Goal: Check status: Check status

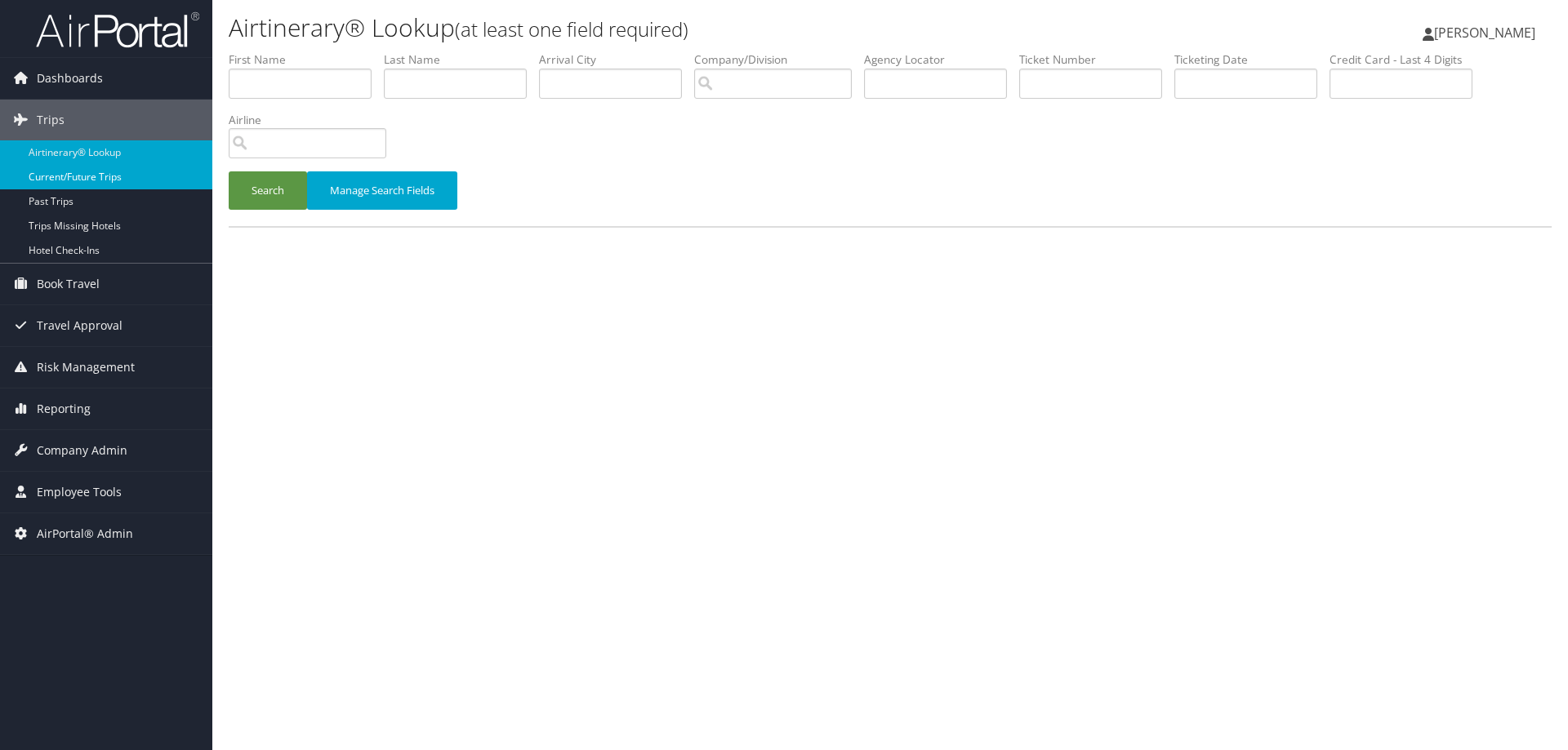
click at [116, 179] on link "Current/Future Trips" at bounding box center [106, 177] width 213 height 24
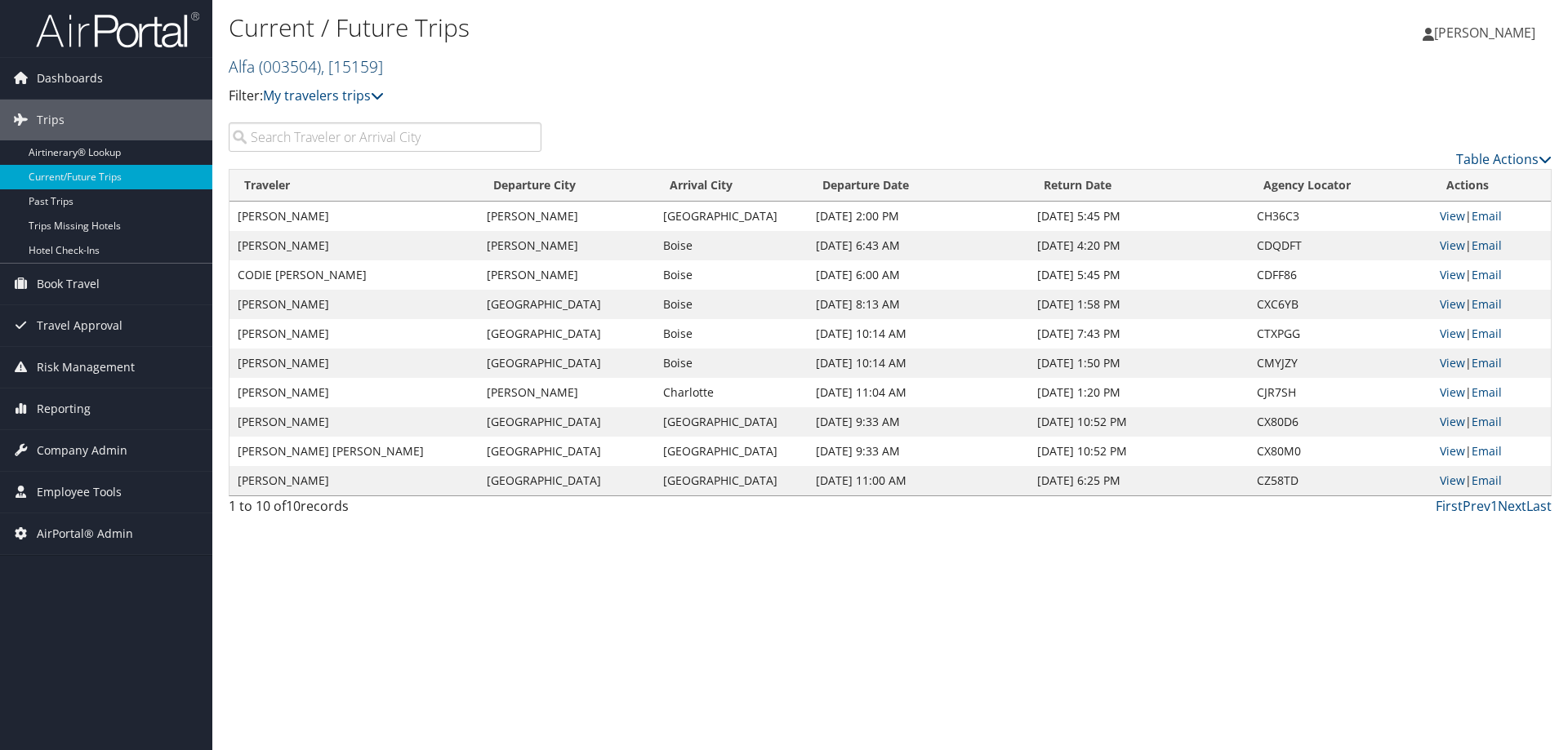
click at [351, 69] on span ", [ 15159 ]" at bounding box center [352, 66] width 62 height 22
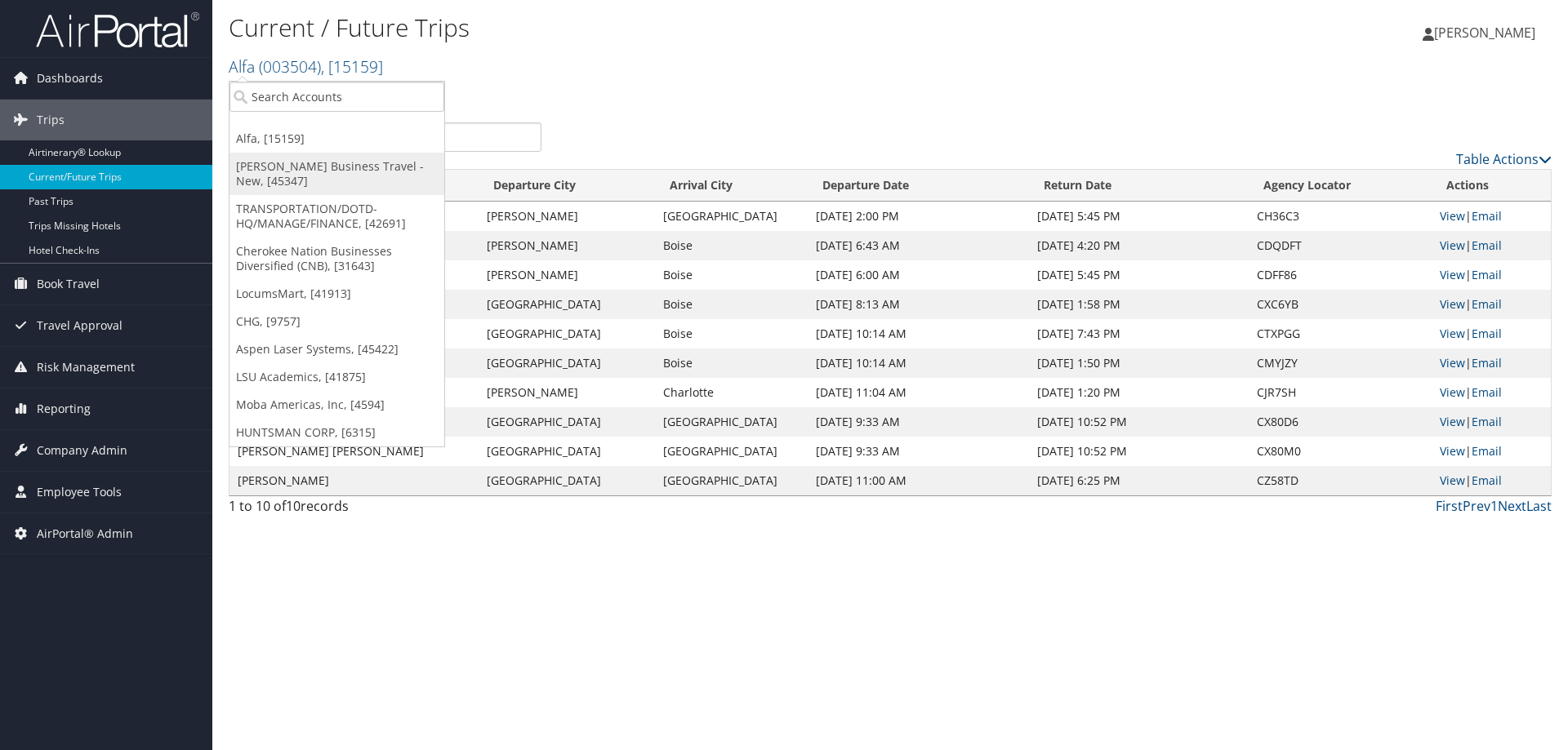
click at [365, 193] on link "[PERSON_NAME] Business Travel - New, [45347]" at bounding box center [336, 175] width 215 height 43
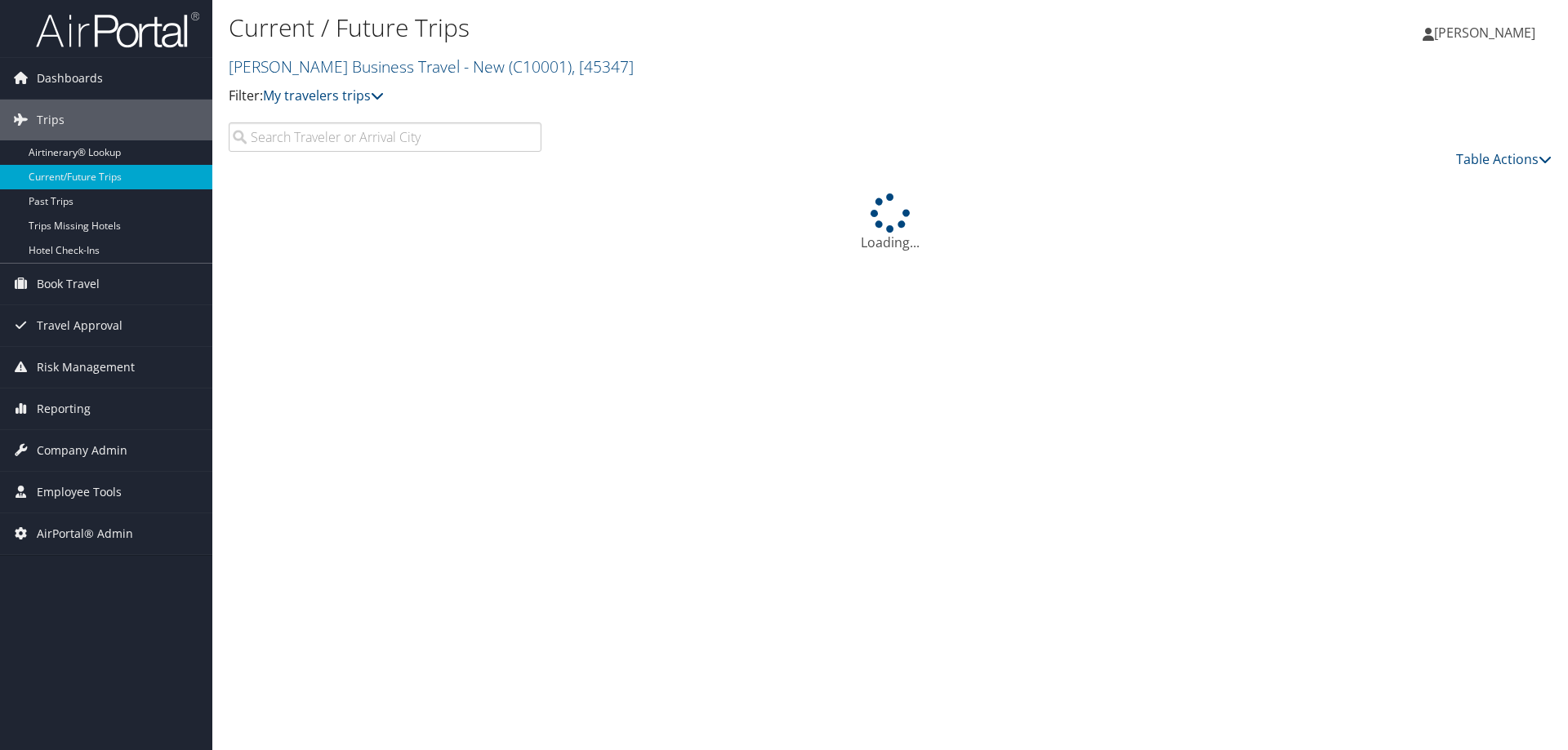
click at [459, 130] on input "search" at bounding box center [384, 138] width 313 height 29
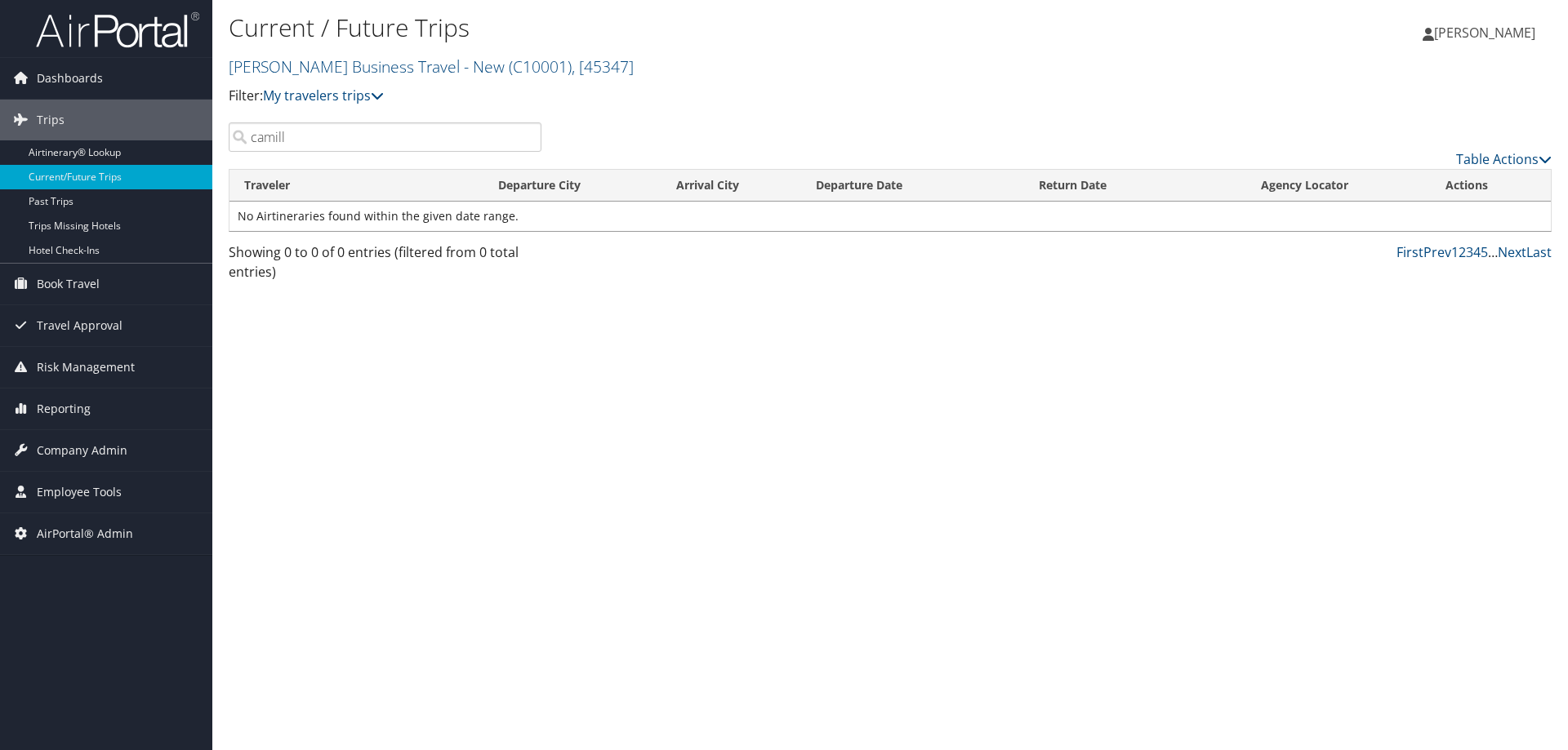
type input "camil"
drag, startPoint x: 309, startPoint y: 145, endPoint x: 185, endPoint y: 140, distance: 124.1
click at [185, 140] on div "Dashboards AirPortal 360™ (Manager) AirPortal 360™ (Agent) My Travel Dashboard …" at bounding box center [784, 375] width 1568 height 750
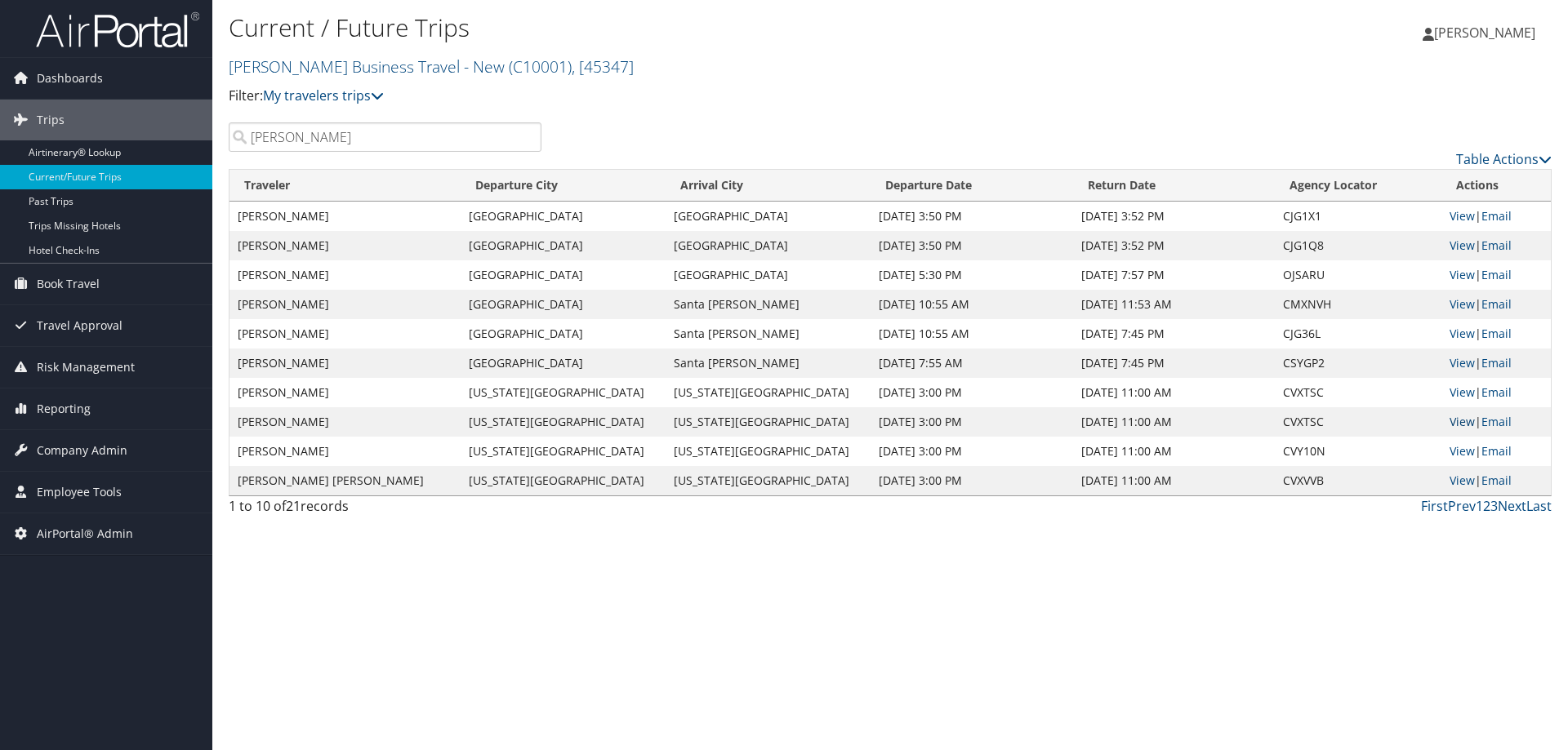
click at [1451, 423] on link "View" at bounding box center [1462, 421] width 25 height 16
drag, startPoint x: 312, startPoint y: 137, endPoint x: 204, endPoint y: 109, distance: 111.6
click at [209, 114] on div "Dashboards AirPortal 360™ (Manager) AirPortal 360™ (Agent) My Travel Dashboard …" at bounding box center [784, 375] width 1568 height 750
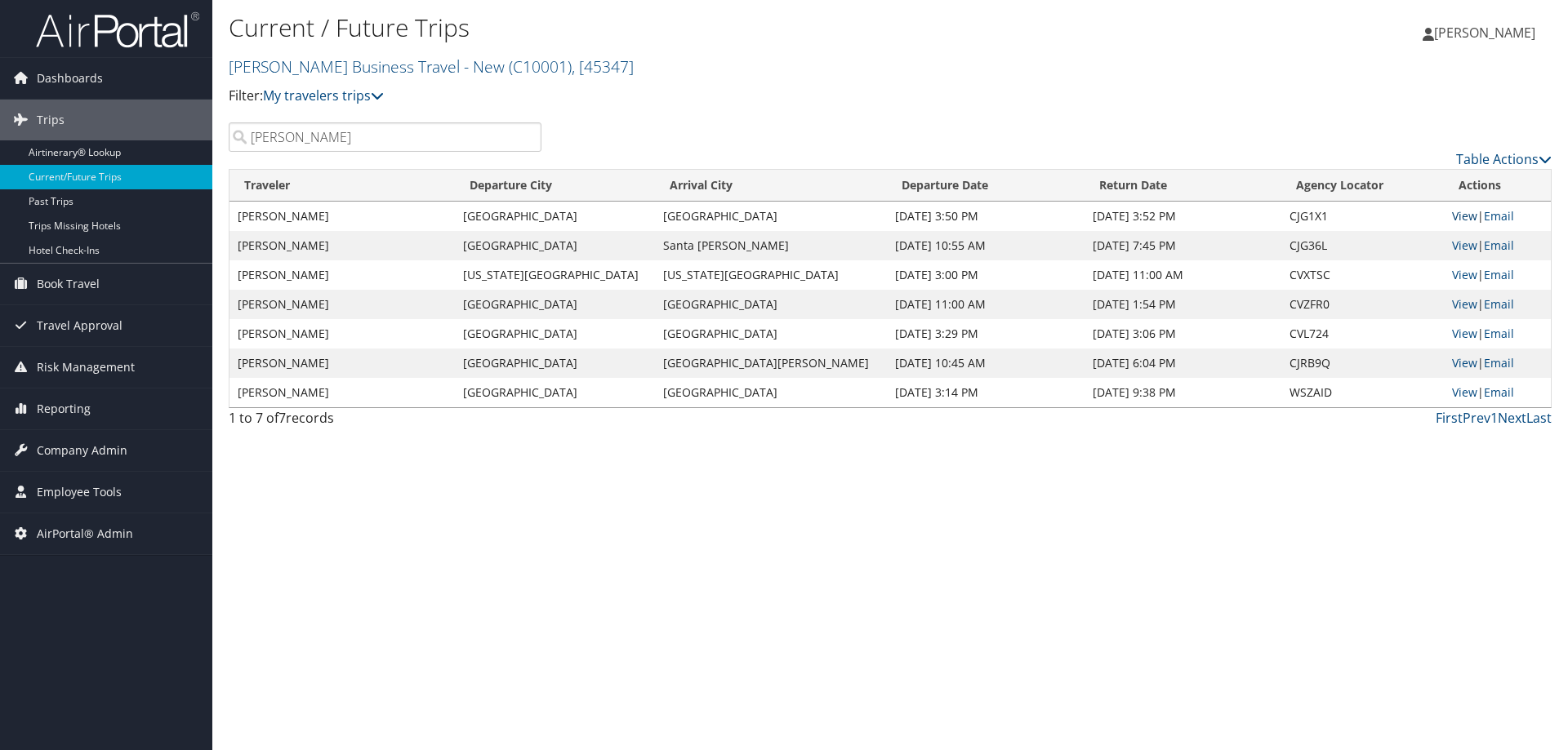
type input "camille"
click at [60, 203] on link "Past Trips" at bounding box center [106, 201] width 213 height 24
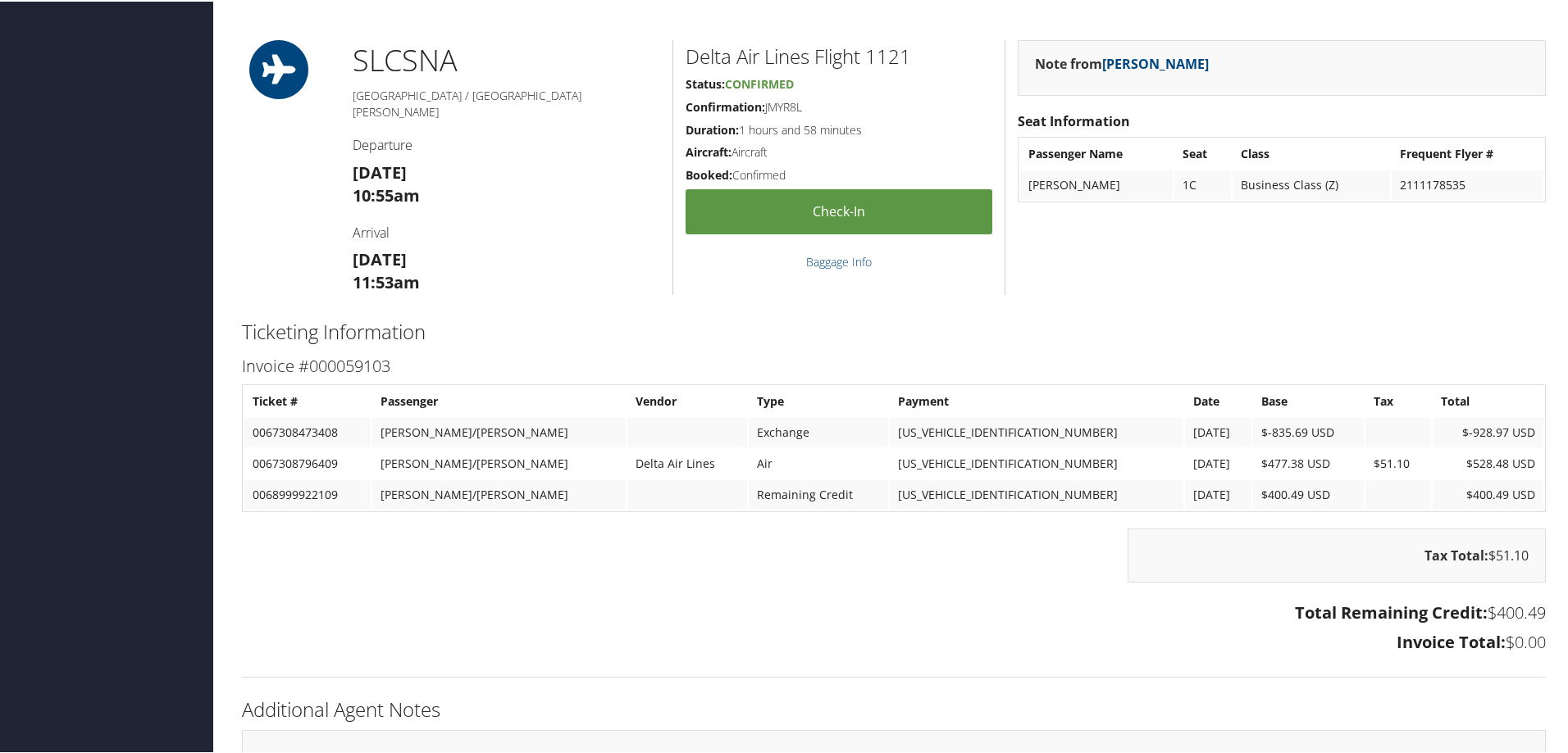
scroll to position [738, 0]
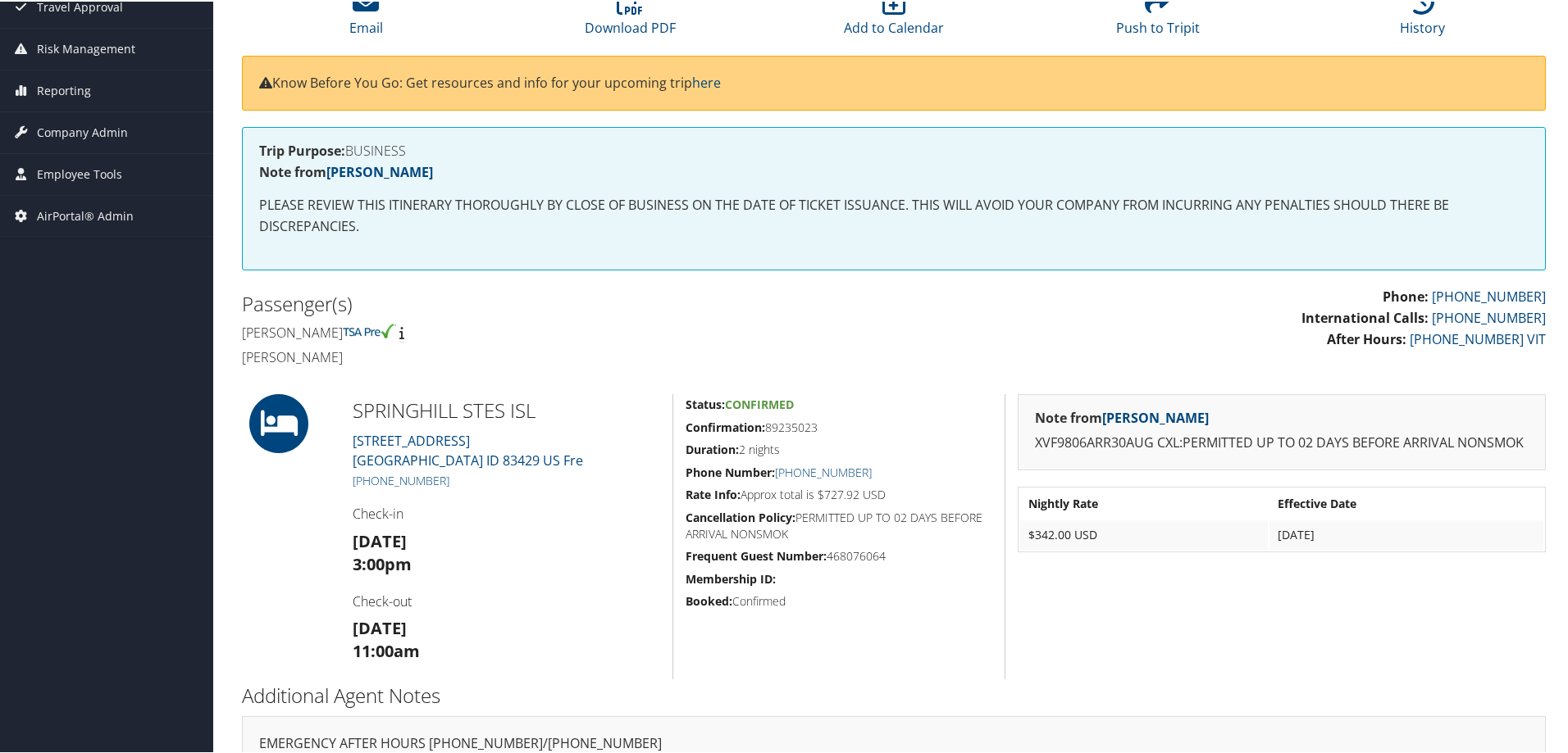
scroll to position [325, 0]
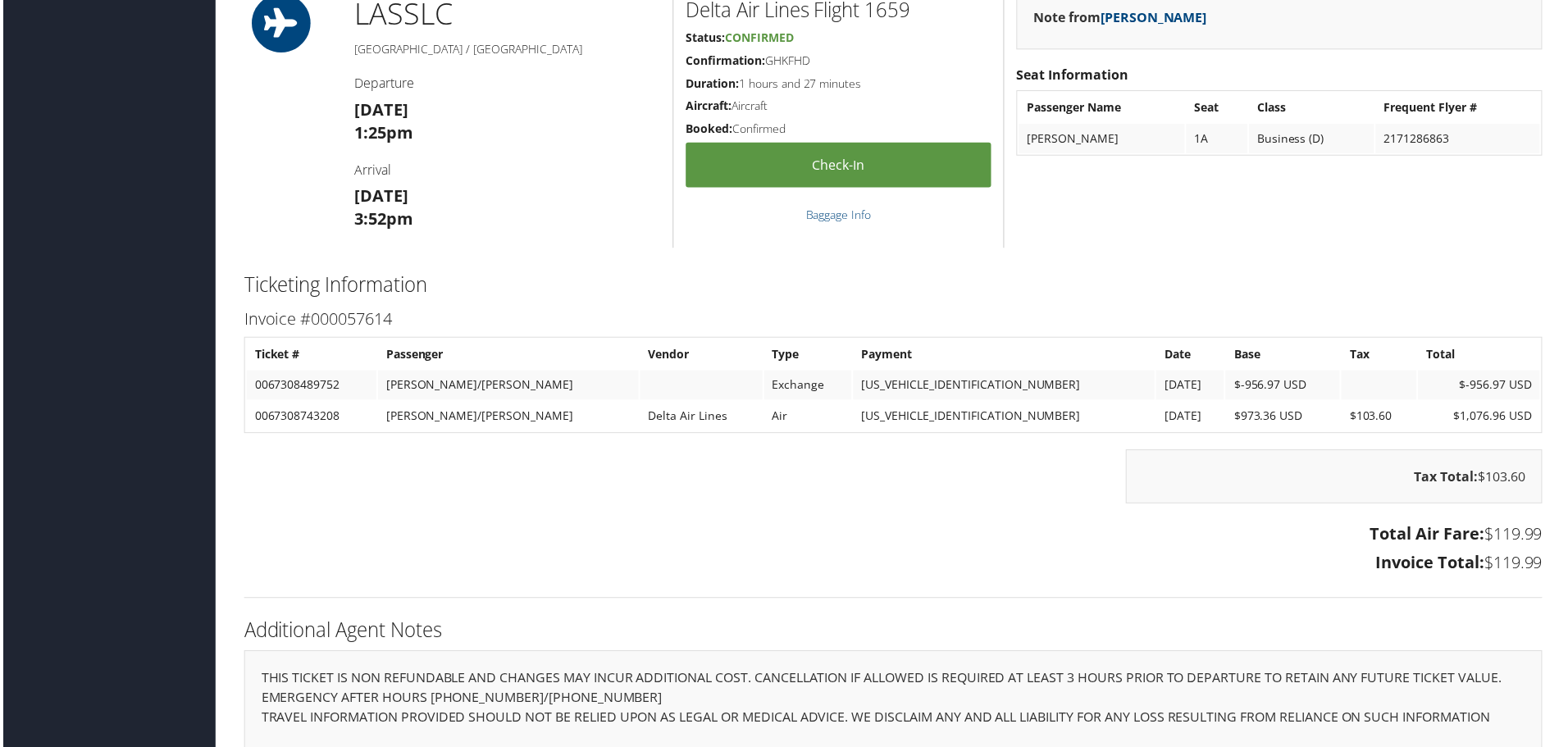
scroll to position [1247, 0]
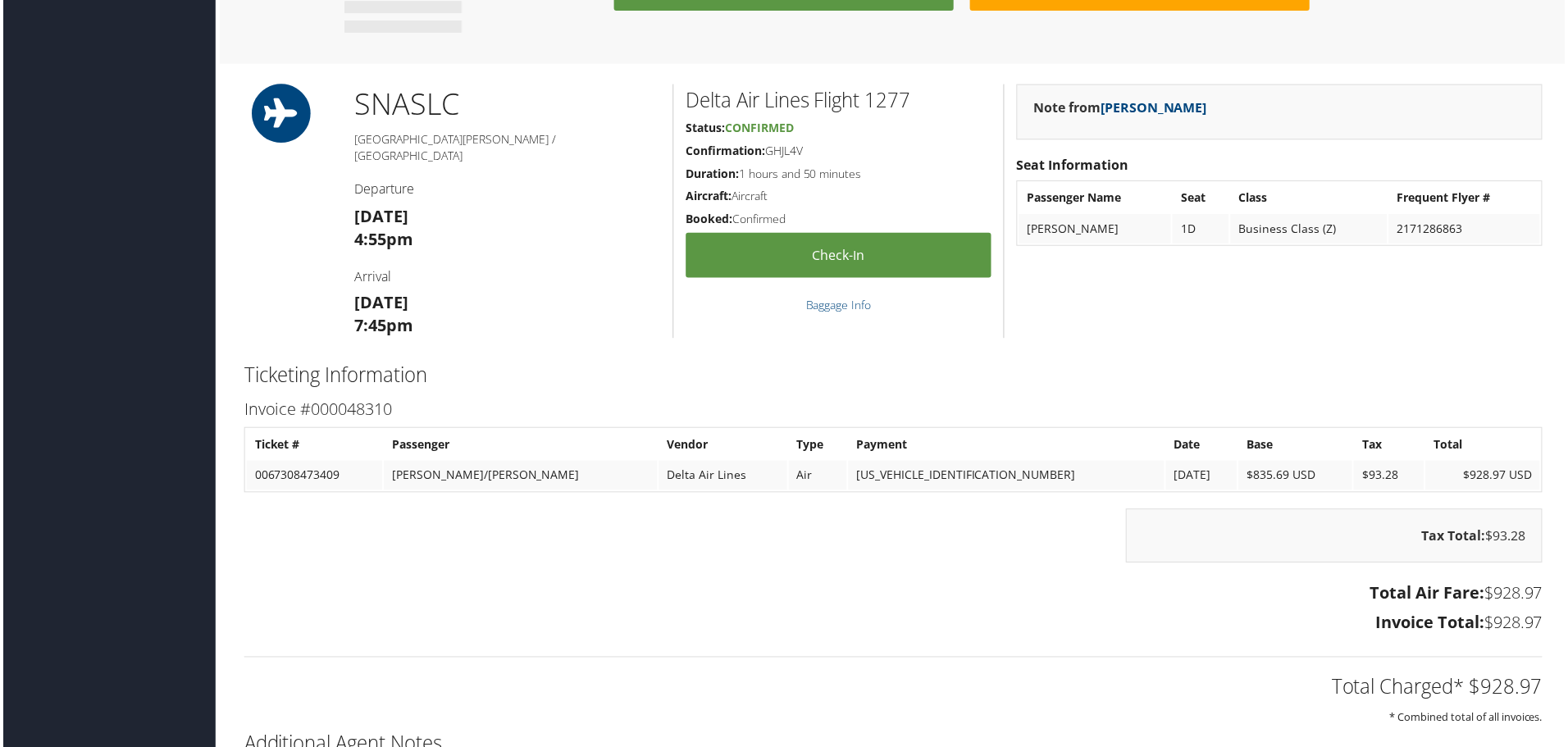
scroll to position [1271, 0]
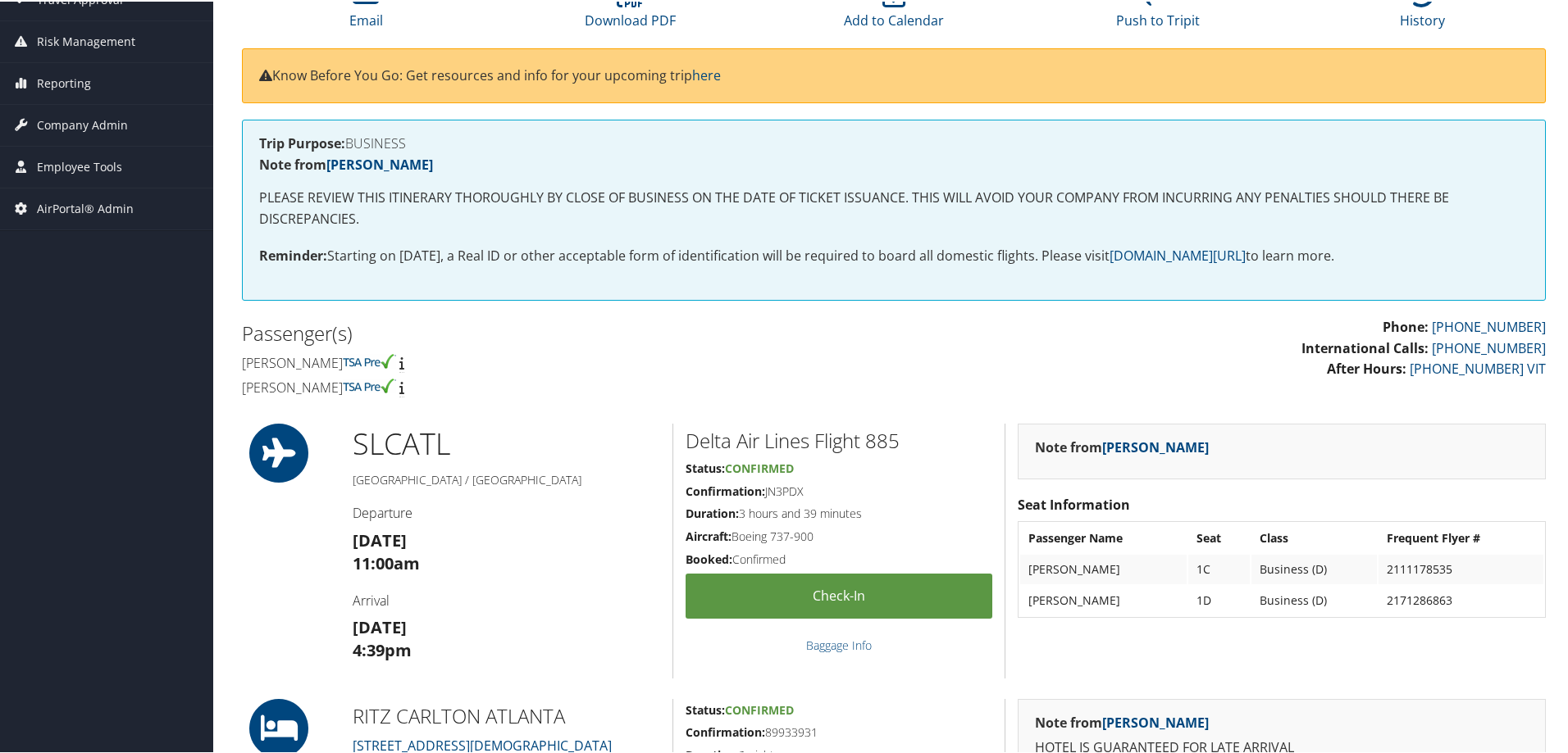
scroll to position [328, 0]
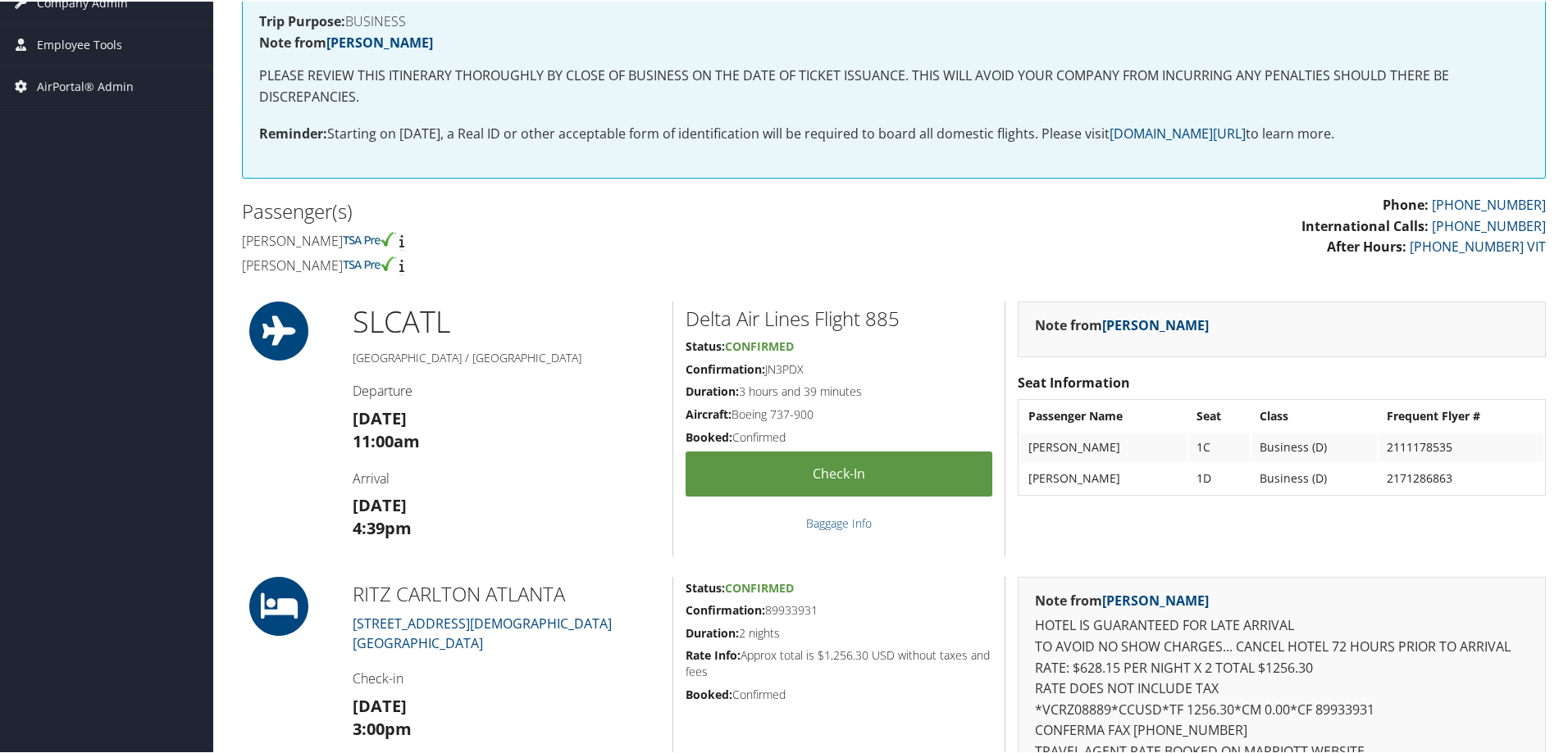
click at [1033, 249] on p "Phone: [PHONE_NUMBER] International Calls: [PHONE_NUMBER] After Hours: [PHONE_N…" at bounding box center [1225, 225] width 640 height 63
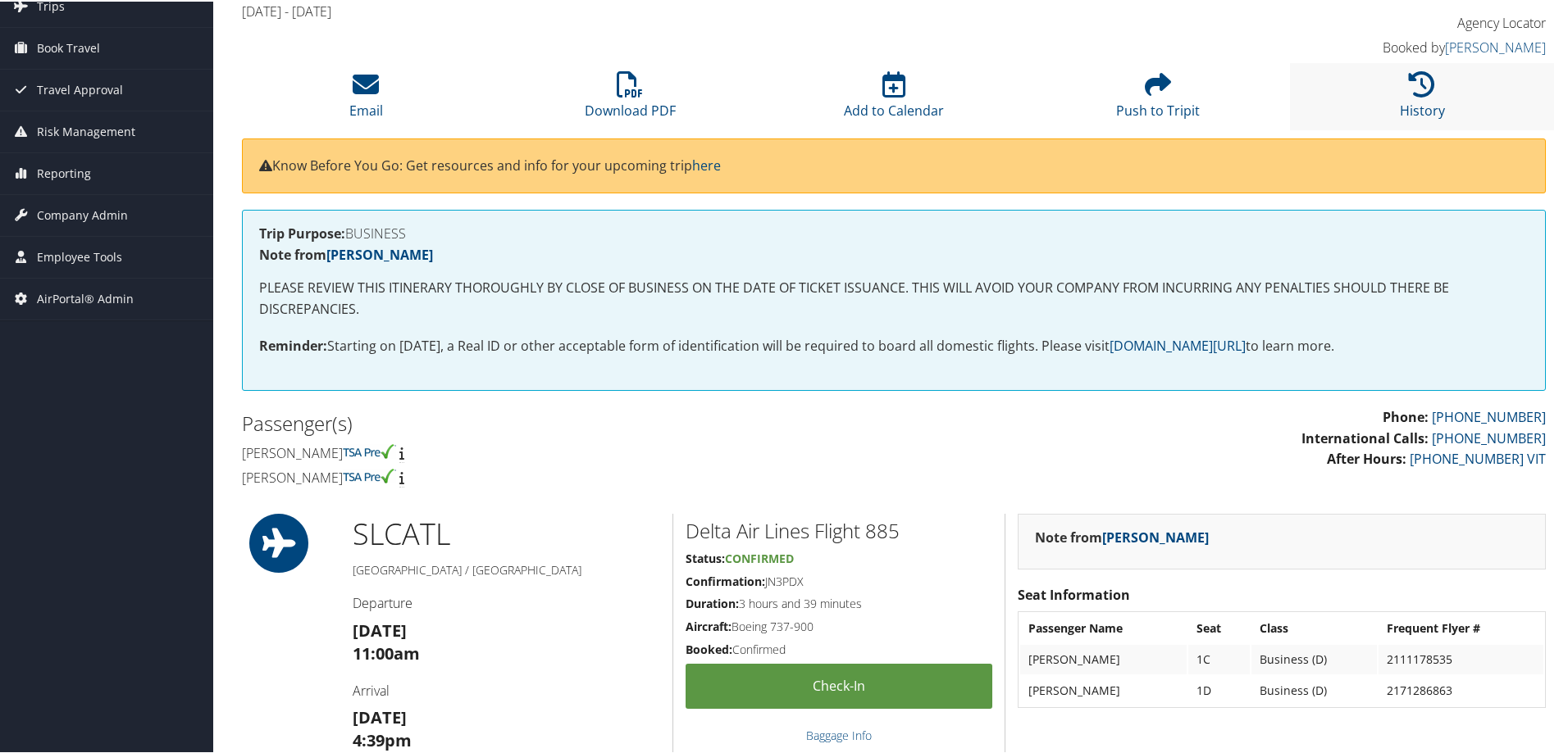
scroll to position [0, 0]
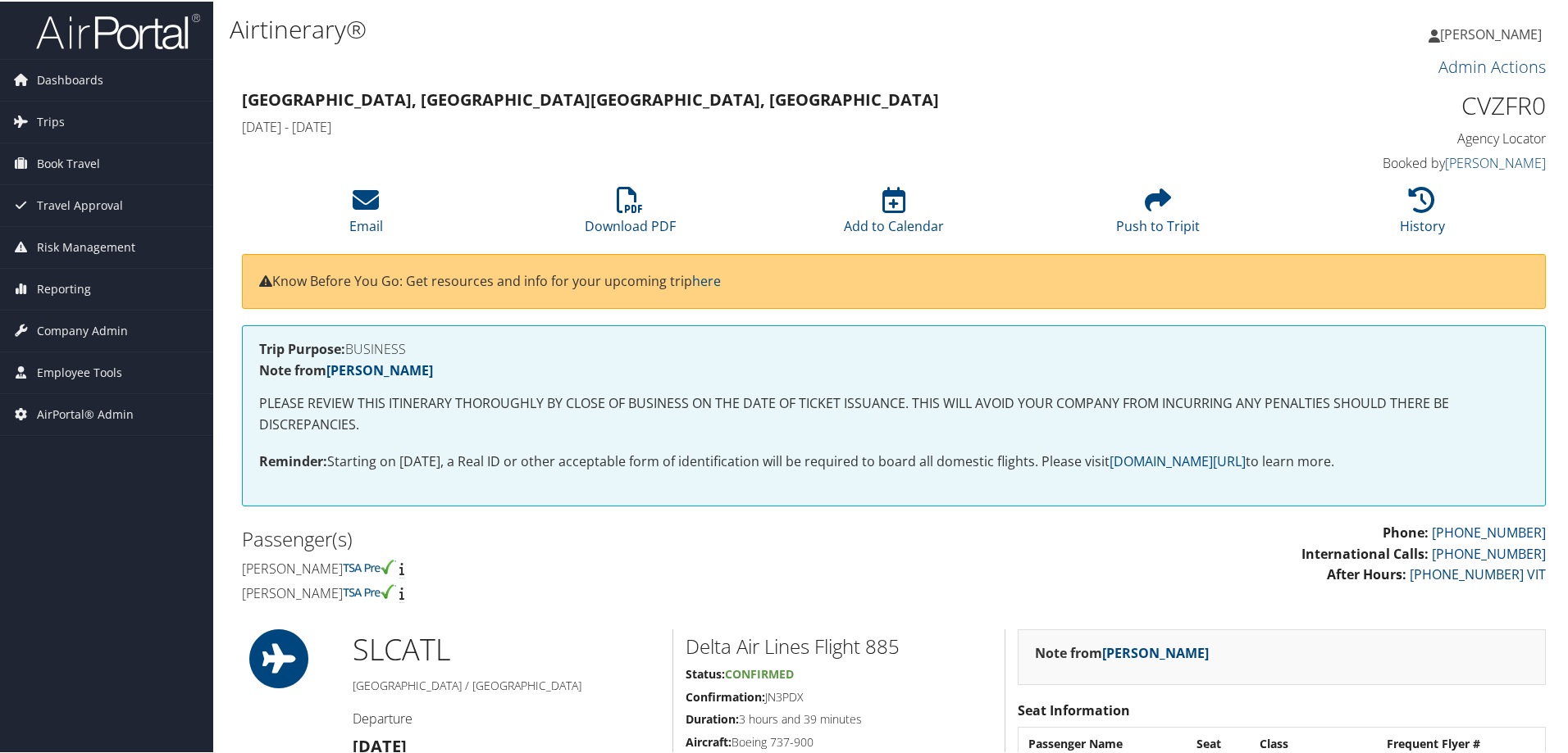
click at [1504, 104] on h1 "CVZFR0" at bounding box center [1392, 104] width 308 height 34
click at [1503, 103] on h1 "CVZFR0" at bounding box center [1392, 104] width 308 height 34
copy h1 "CVZFR0"
drag, startPoint x: 1327, startPoint y: 330, endPoint x: 1352, endPoint y: 184, distance: 148.1
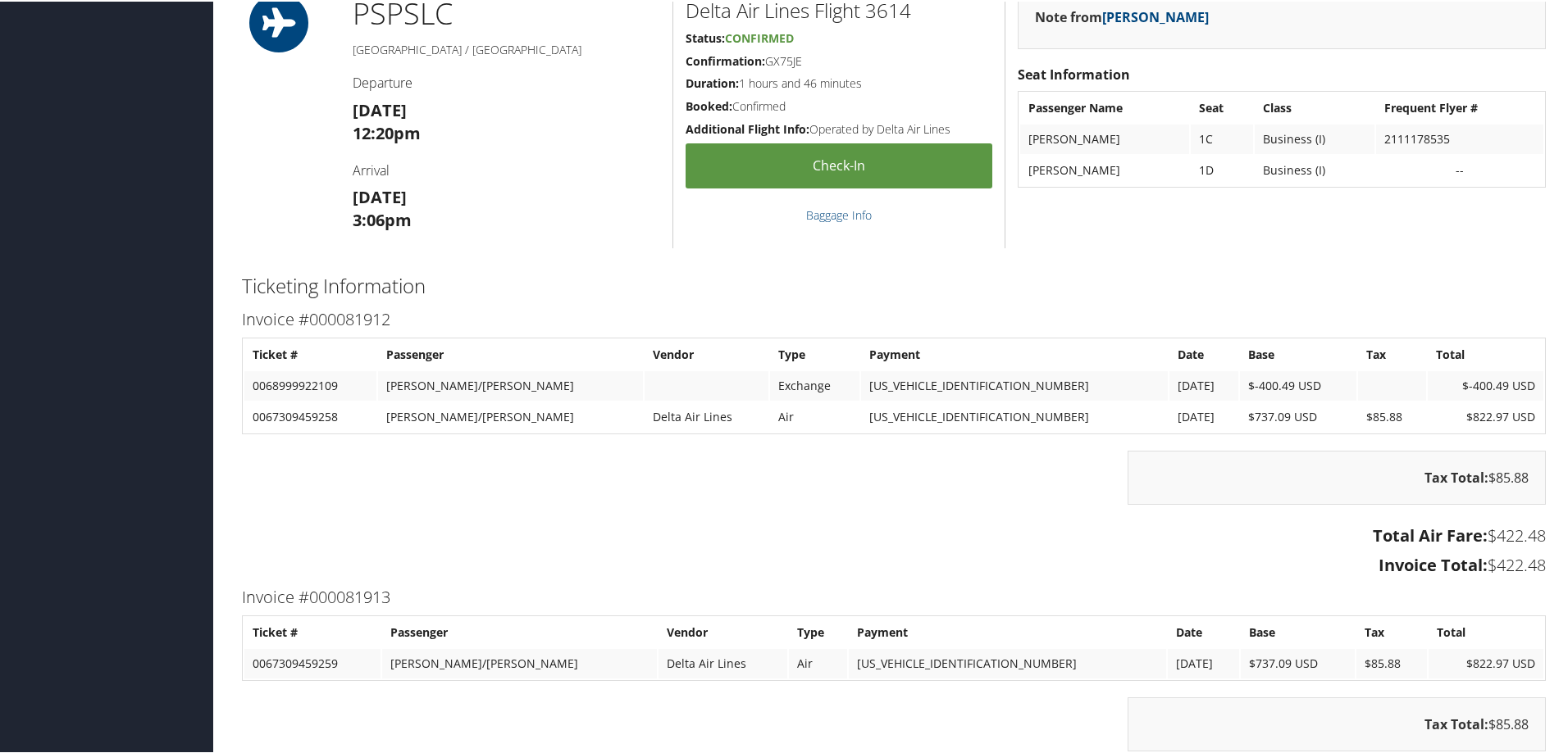
scroll to position [1640, 0]
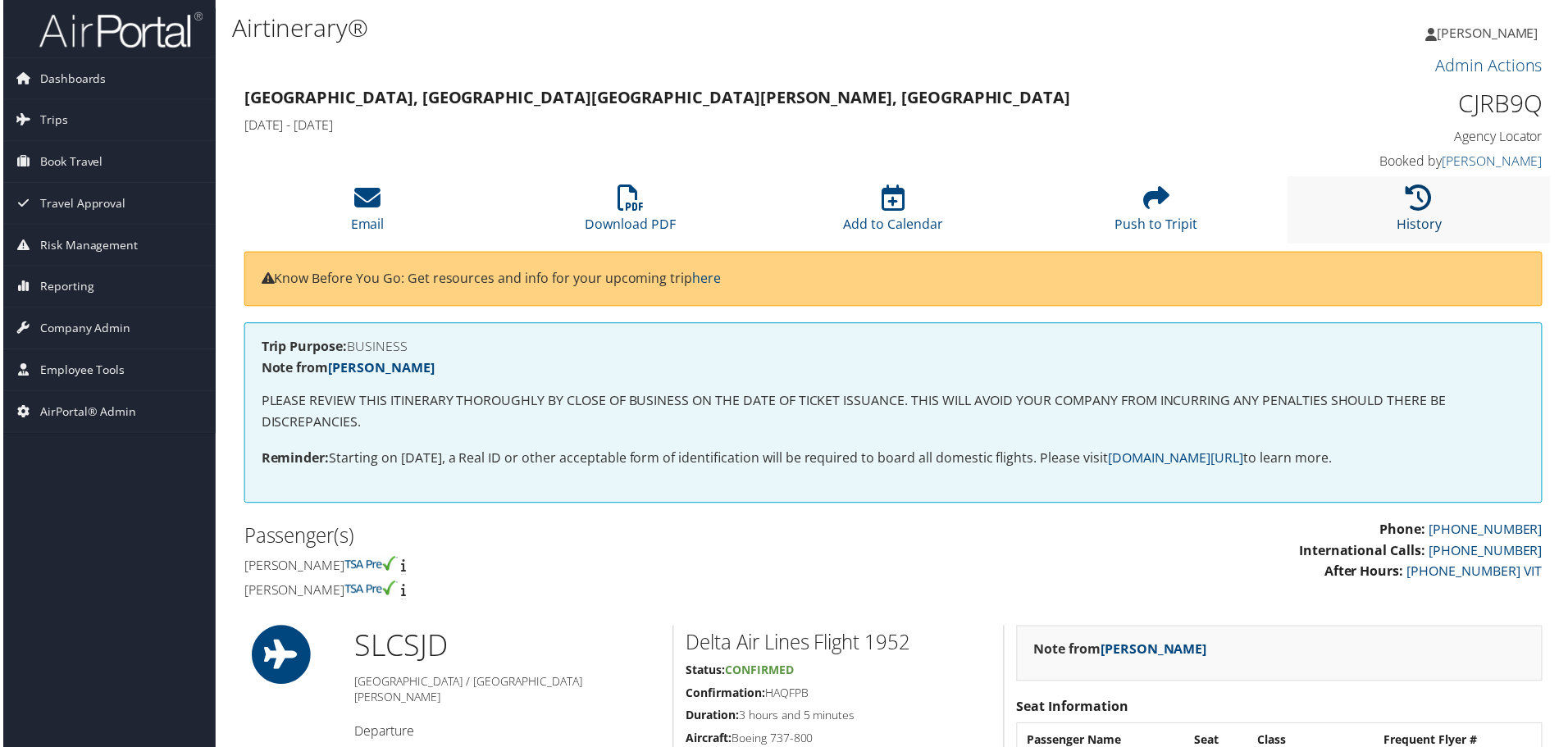
click at [1431, 216] on link "History" at bounding box center [1422, 213] width 45 height 39
